Goal: Obtain resource: Download file/media

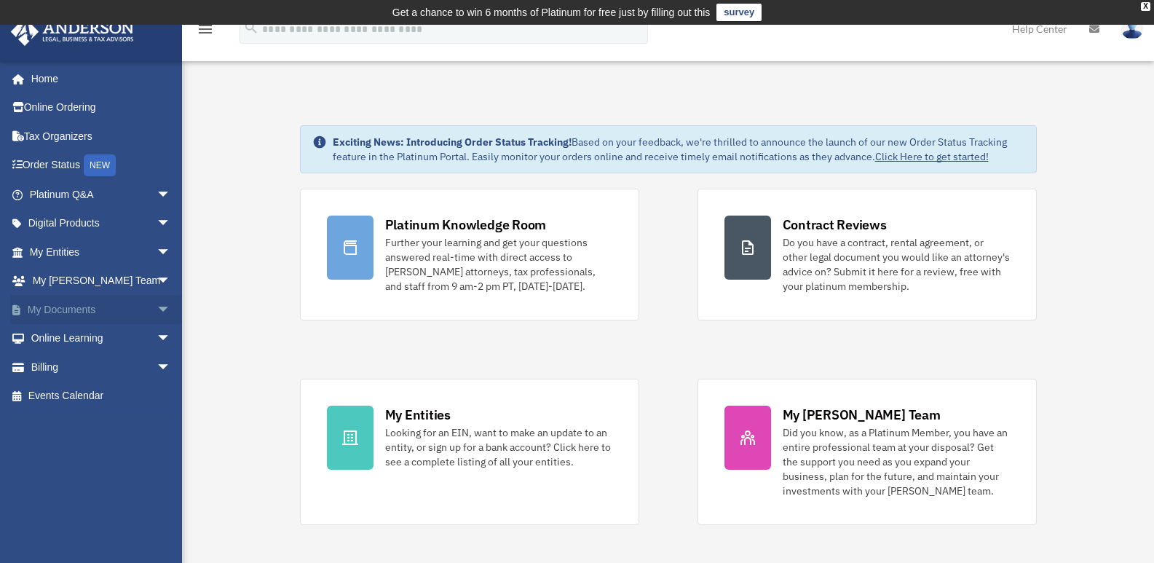
click at [157, 308] on span "arrow_drop_down" at bounding box center [171, 310] width 29 height 30
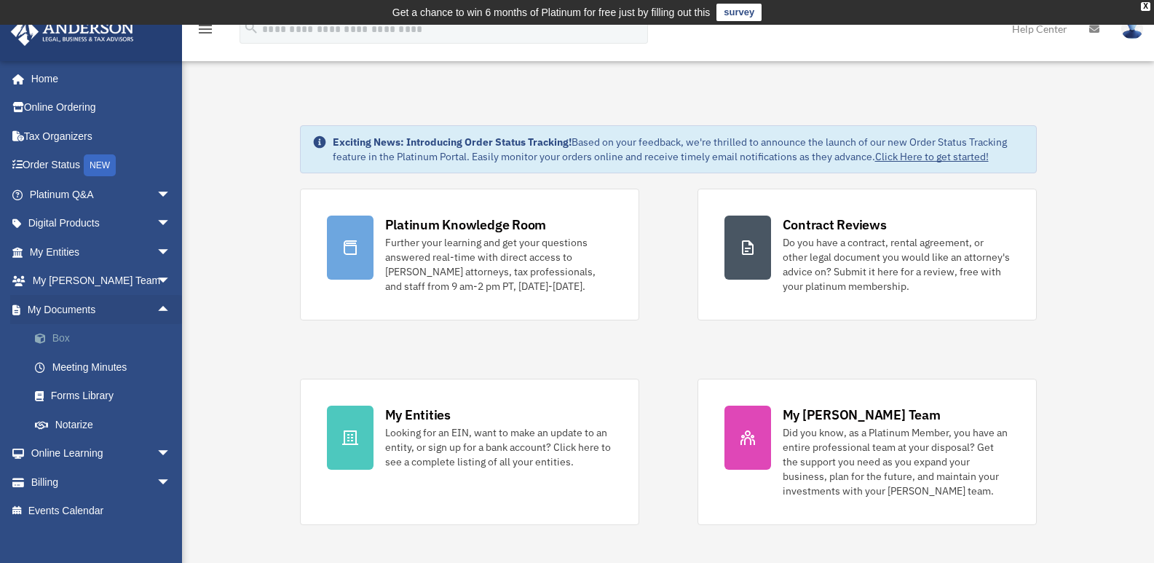
click at [106, 337] on link "Box" at bounding box center [106, 338] width 173 height 29
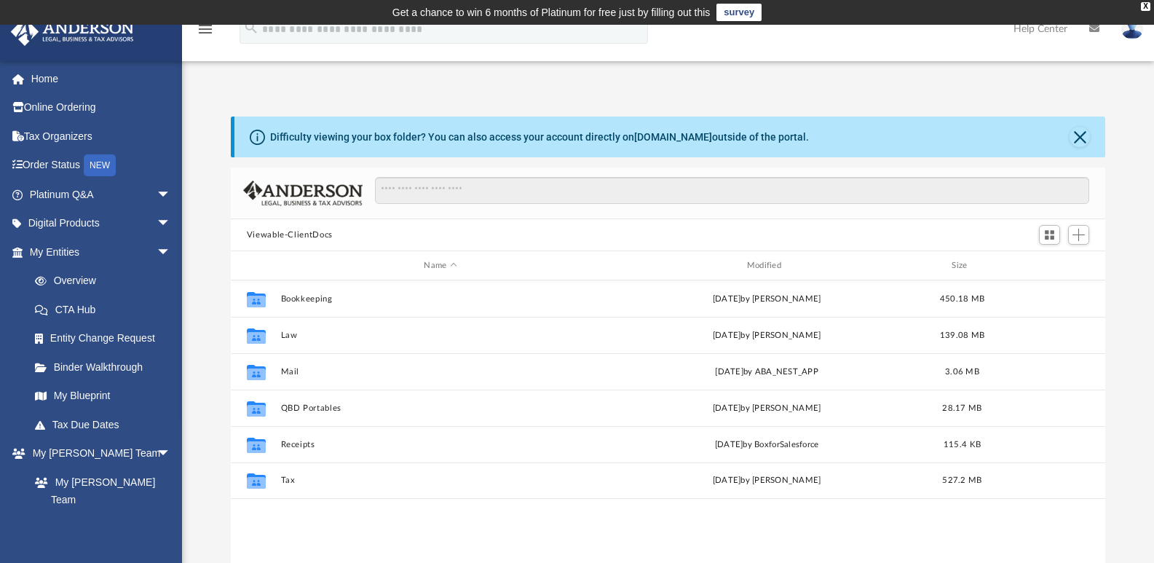
scroll to position [320, 863]
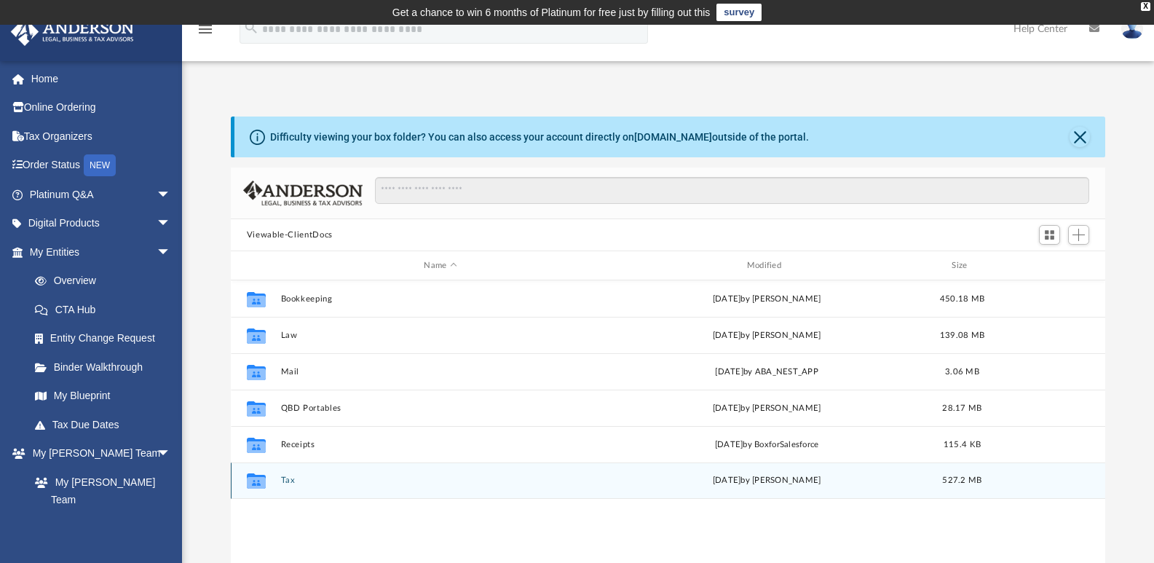
click at [276, 484] on div "Collaborated Folder Tax yesterday by Alesha Jess 527.2 MB" at bounding box center [668, 480] width 875 height 36
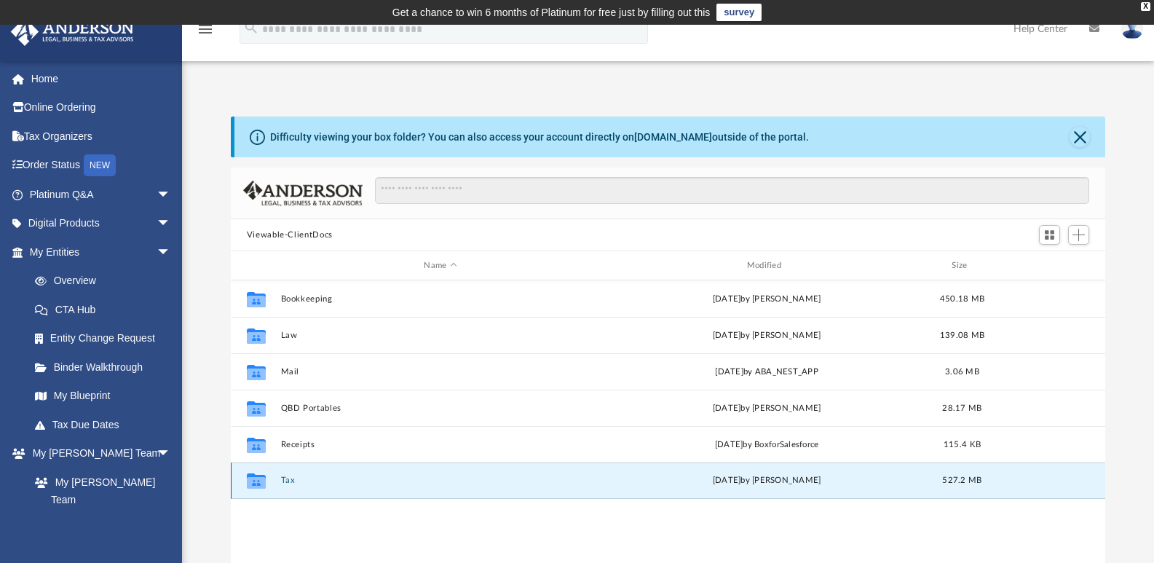
click at [285, 480] on button "Tax" at bounding box center [440, 479] width 320 height 9
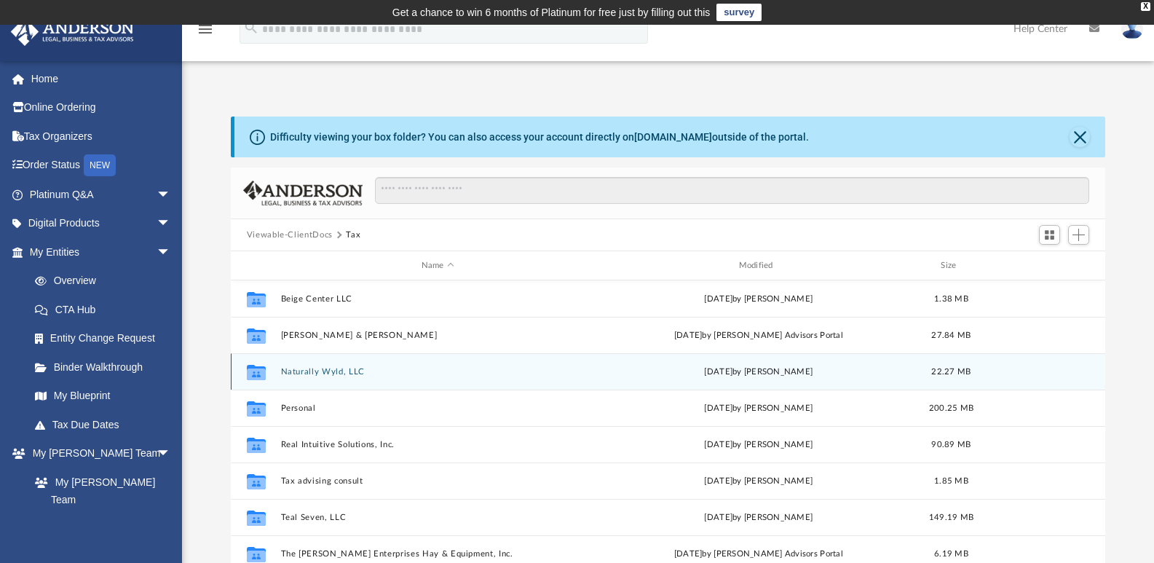
click at [285, 373] on button "Naturally Wyld, LLC" at bounding box center [437, 371] width 315 height 9
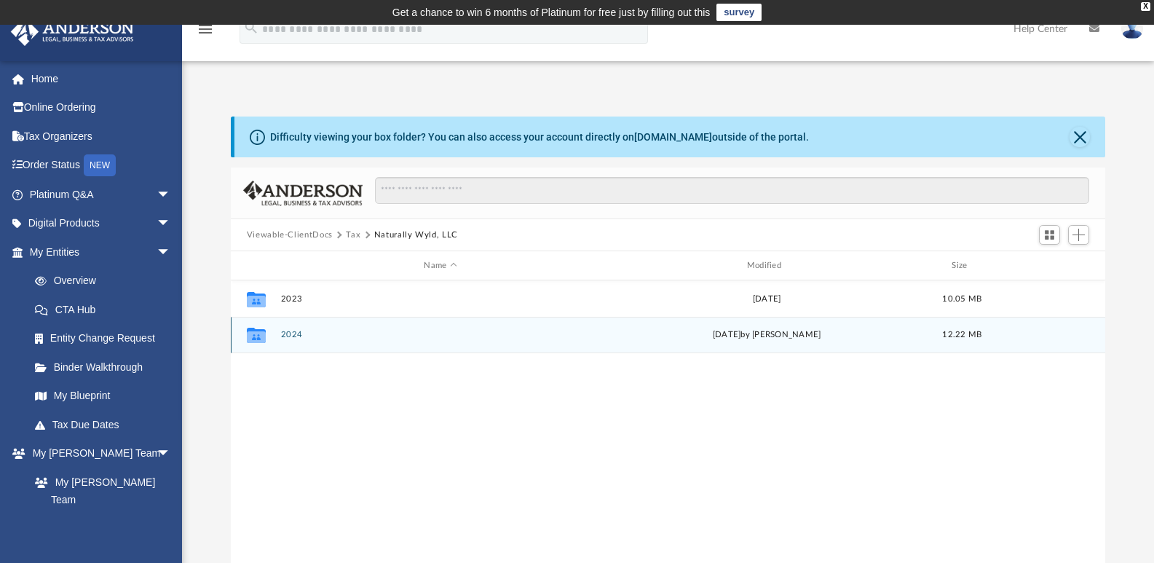
click at [298, 339] on button "2024" at bounding box center [440, 334] width 320 height 9
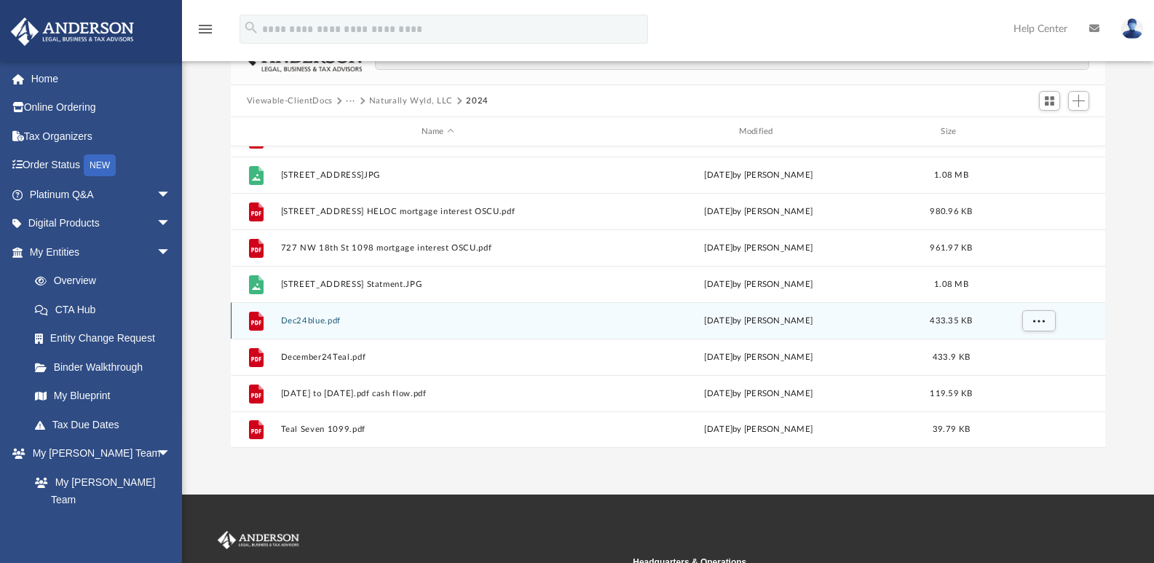
scroll to position [146, 0]
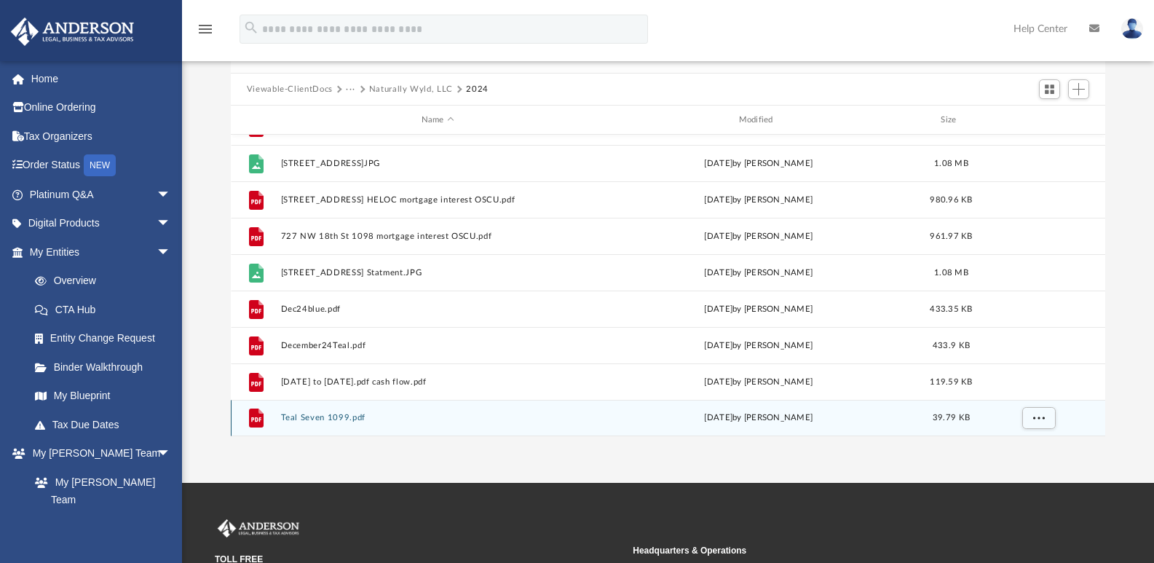
click at [333, 422] on button "Teal Seven 1099.pdf" at bounding box center [437, 417] width 315 height 9
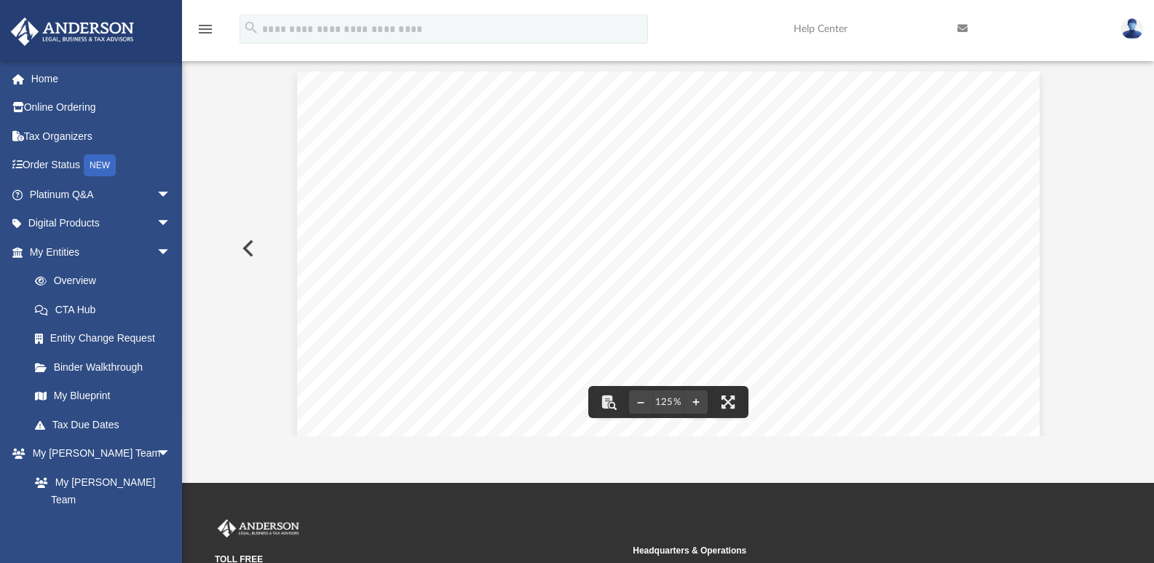
scroll to position [0, 0]
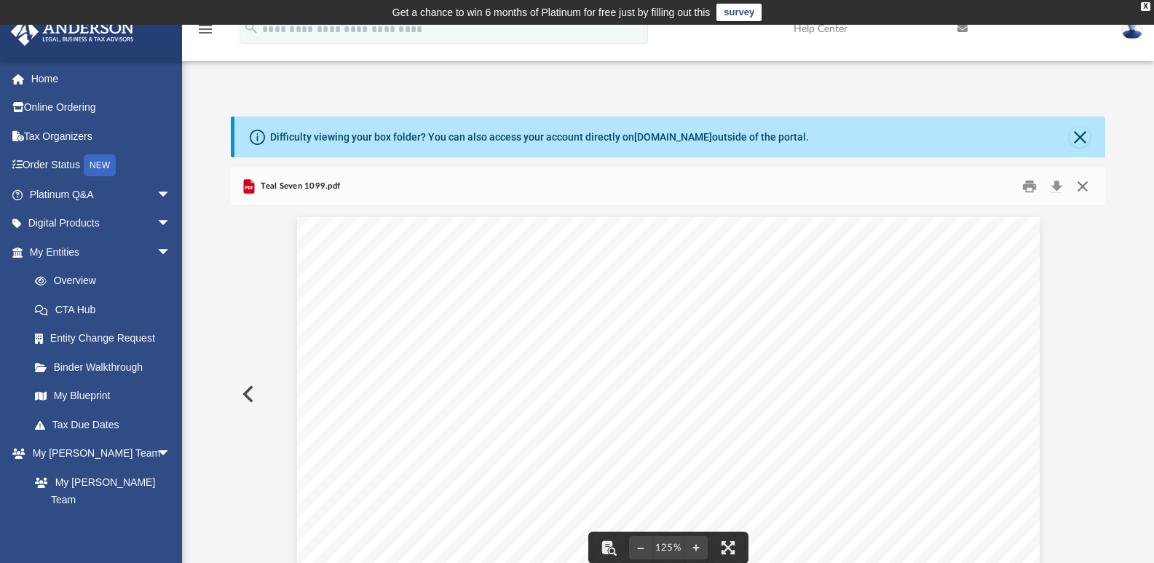
click at [1082, 188] on button "Close" at bounding box center [1082, 186] width 26 height 23
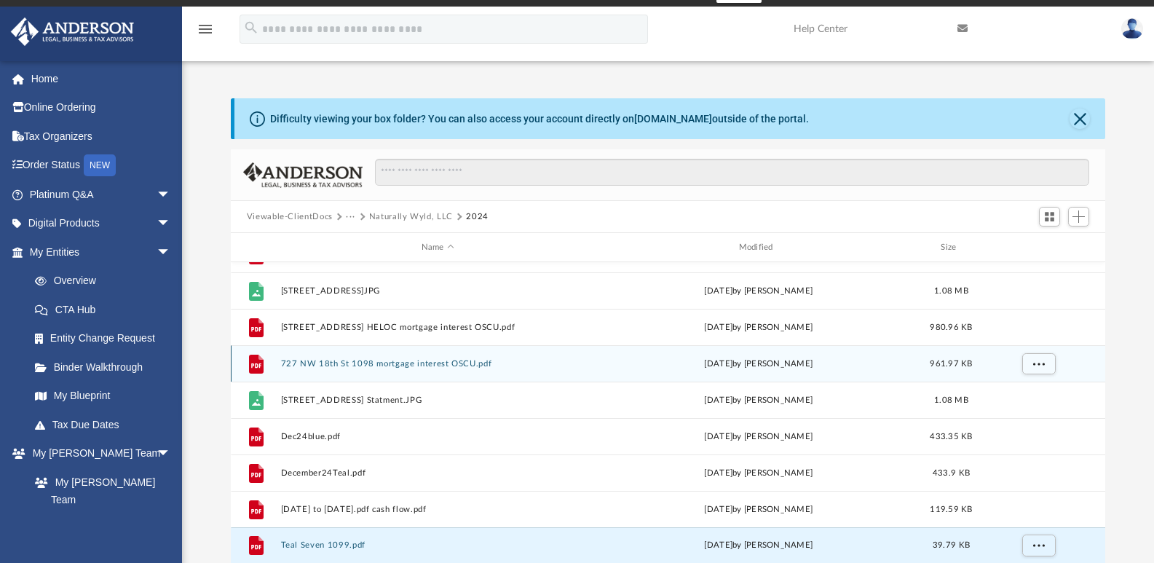
scroll to position [164, 0]
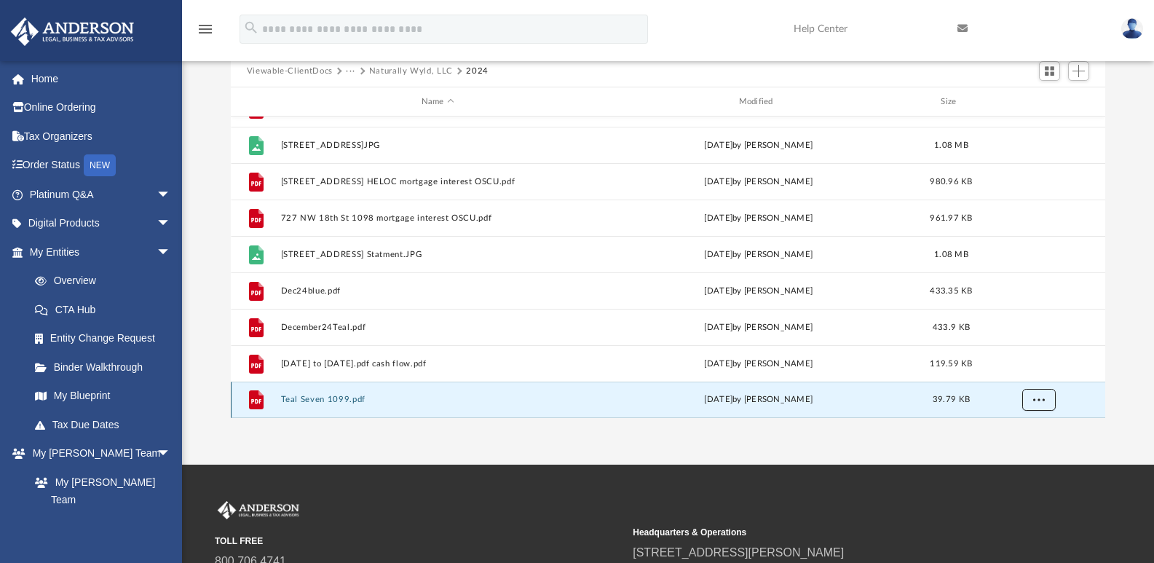
click at [1042, 399] on span "More options" at bounding box center [1038, 399] width 12 height 8
click at [979, 438] on div "App aleshaphe@gmail.com Sign Out aleshaphe@gmail.com Home Online Ordering Tax O…" at bounding box center [577, 163] width 1154 height 604
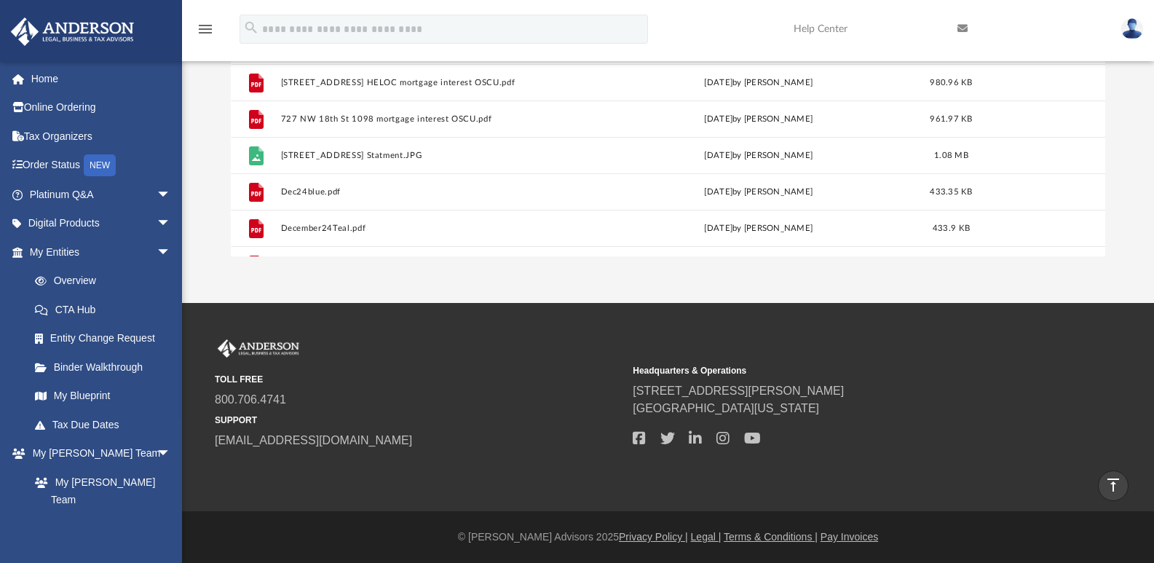
scroll to position [107, 0]
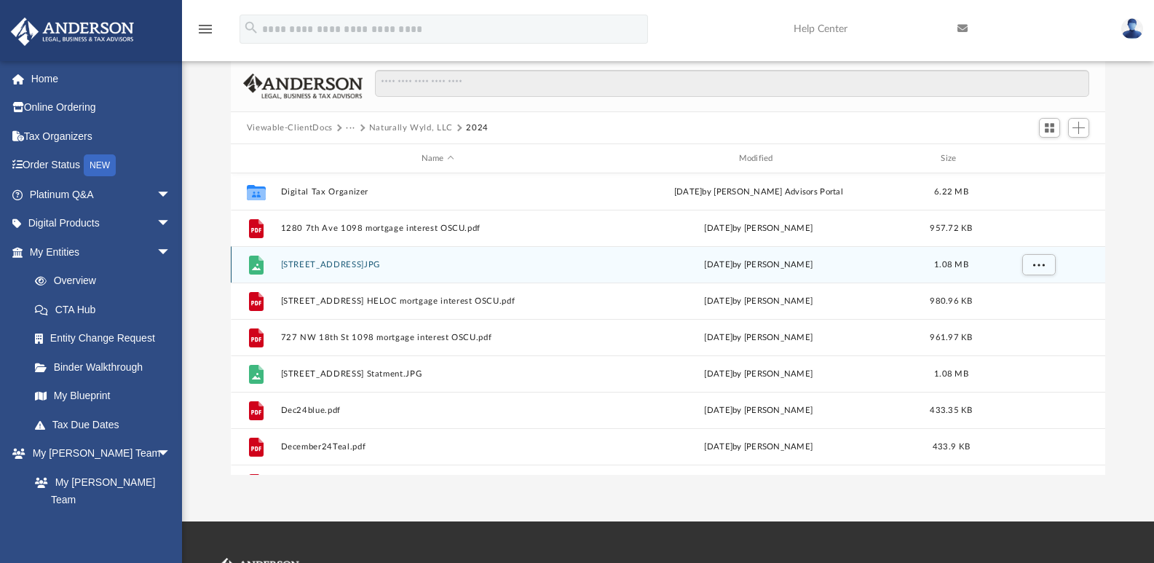
drag, startPoint x: 1094, startPoint y: 280, endPoint x: 1115, endPoint y: 330, distance: 53.5
click at [1115, 330] on div "Difficulty viewing your box folder? You can also access your account directly o…" at bounding box center [668, 241] width 972 height 465
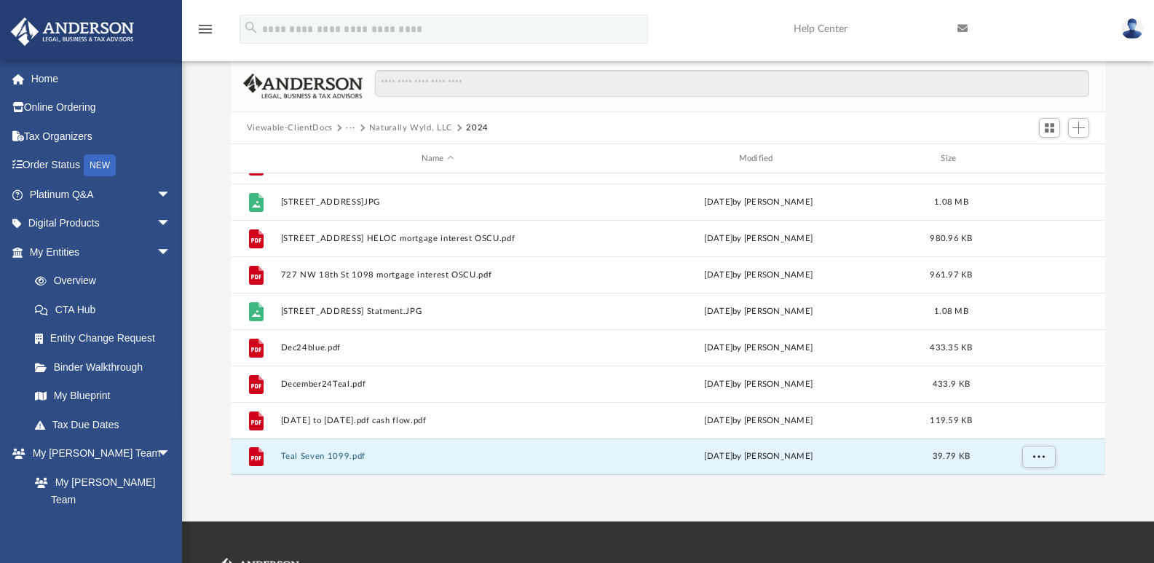
scroll to position [180, 0]
